Goal: Navigation & Orientation: Find specific page/section

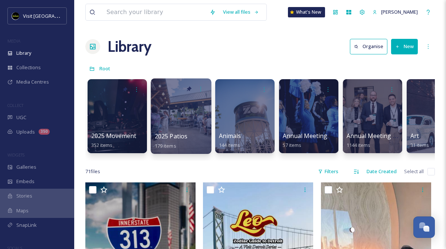
click at [196, 123] on div at bounding box center [180, 117] width 60 height 76
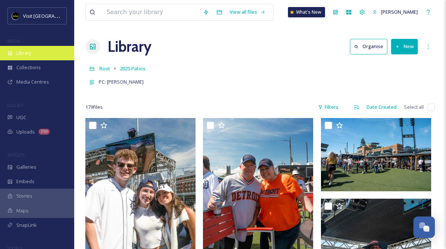
click at [42, 54] on div "Library" at bounding box center [37, 53] width 74 height 14
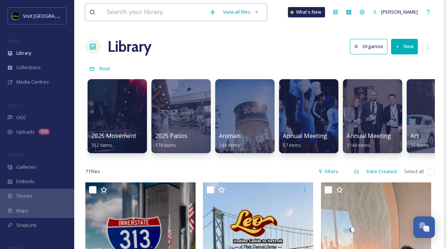
click at [177, 17] on input at bounding box center [154, 12] width 103 height 16
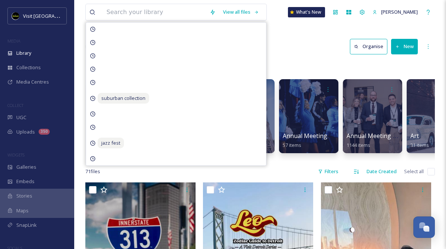
click at [298, 44] on div "Library Organise New" at bounding box center [259, 47] width 349 height 22
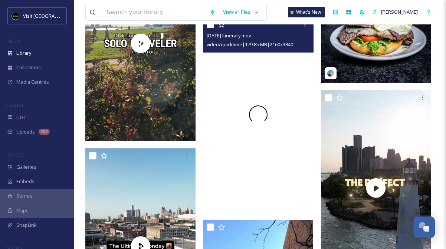
scroll to position [1297, 0]
